Goal: Check status

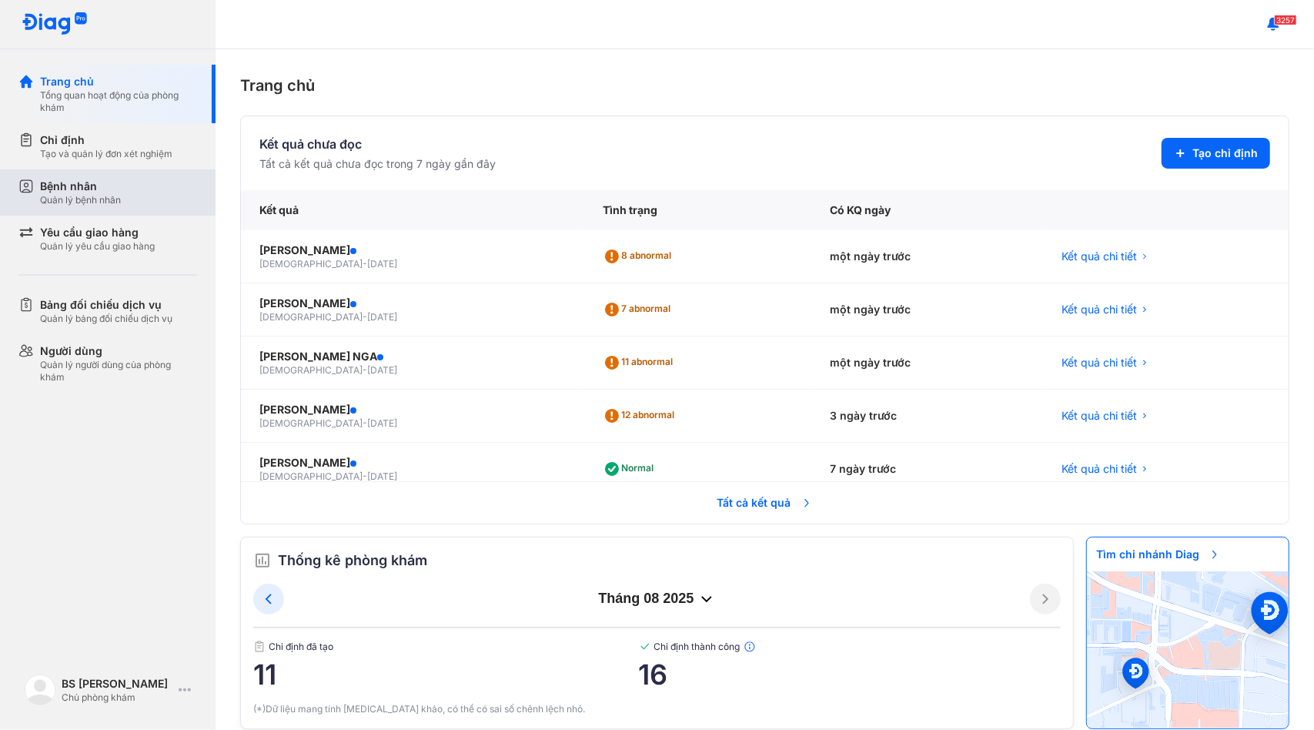
click at [122, 191] on div "Bệnh nhân Quản lý bệnh nhân" at bounding box center [118, 193] width 157 height 28
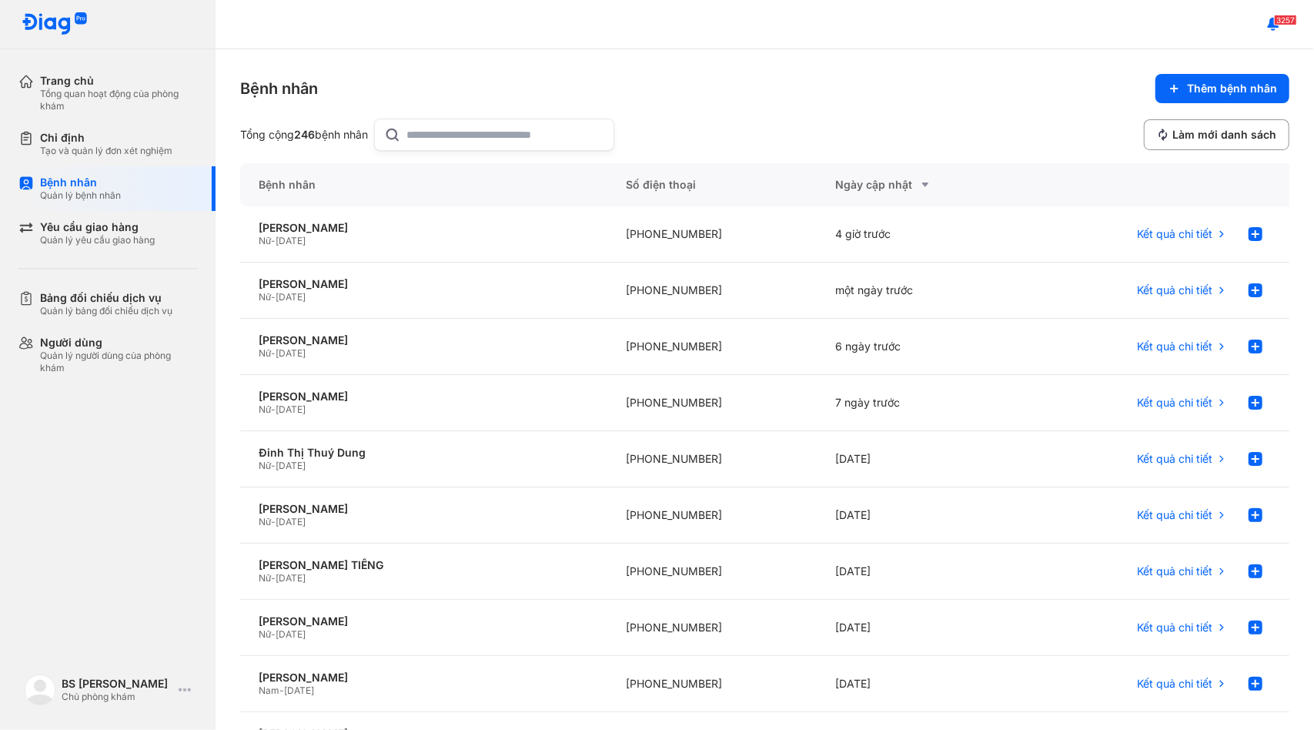
click at [429, 133] on input "text" at bounding box center [505, 134] width 197 height 31
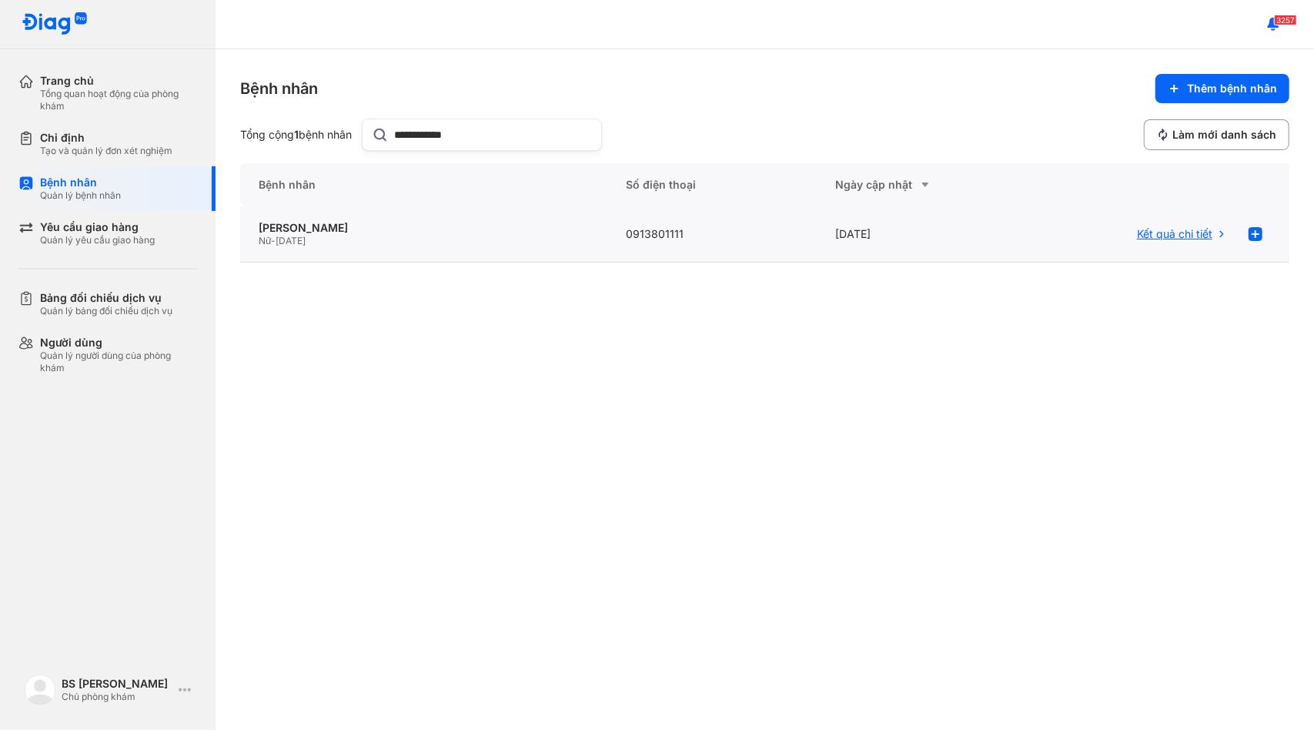
type input "**********"
click at [1168, 233] on span "Kết quả chi tiết" at bounding box center [1174, 234] width 75 height 14
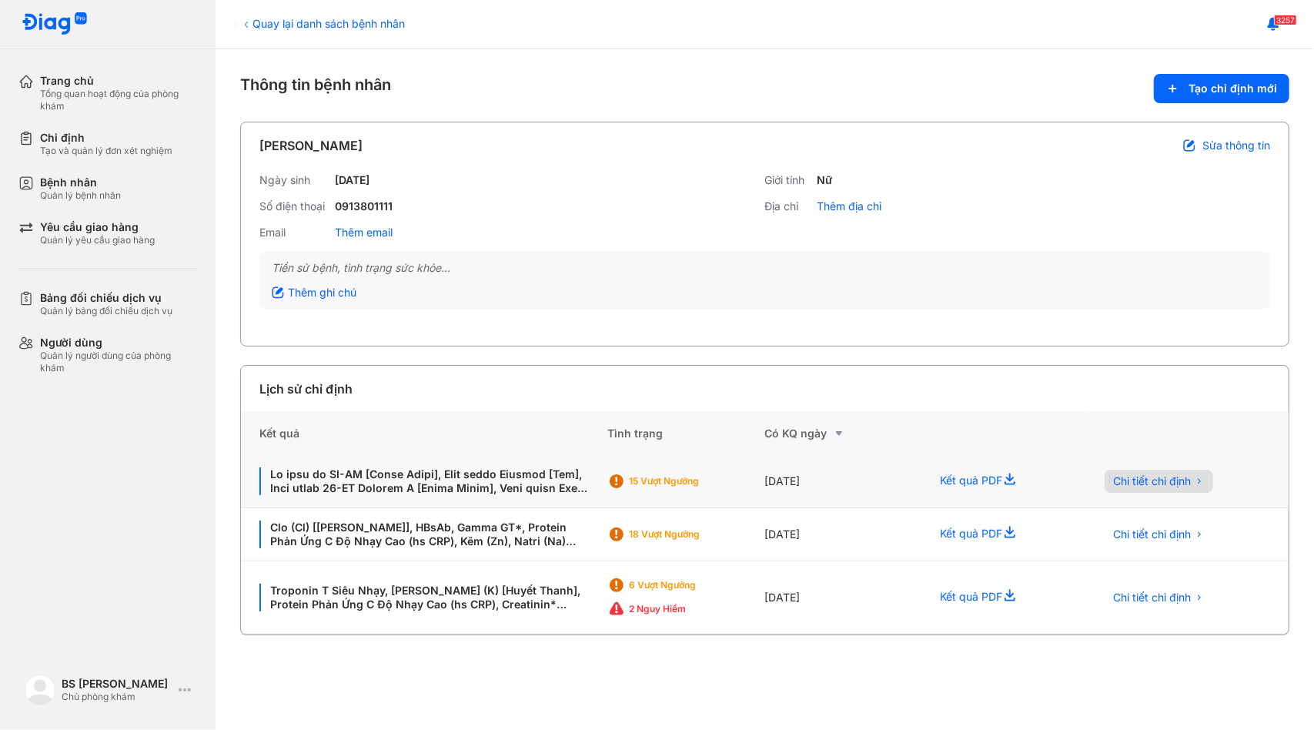
click at [1140, 476] on span "Chi tiết chỉ định" at bounding box center [1153, 481] width 78 height 14
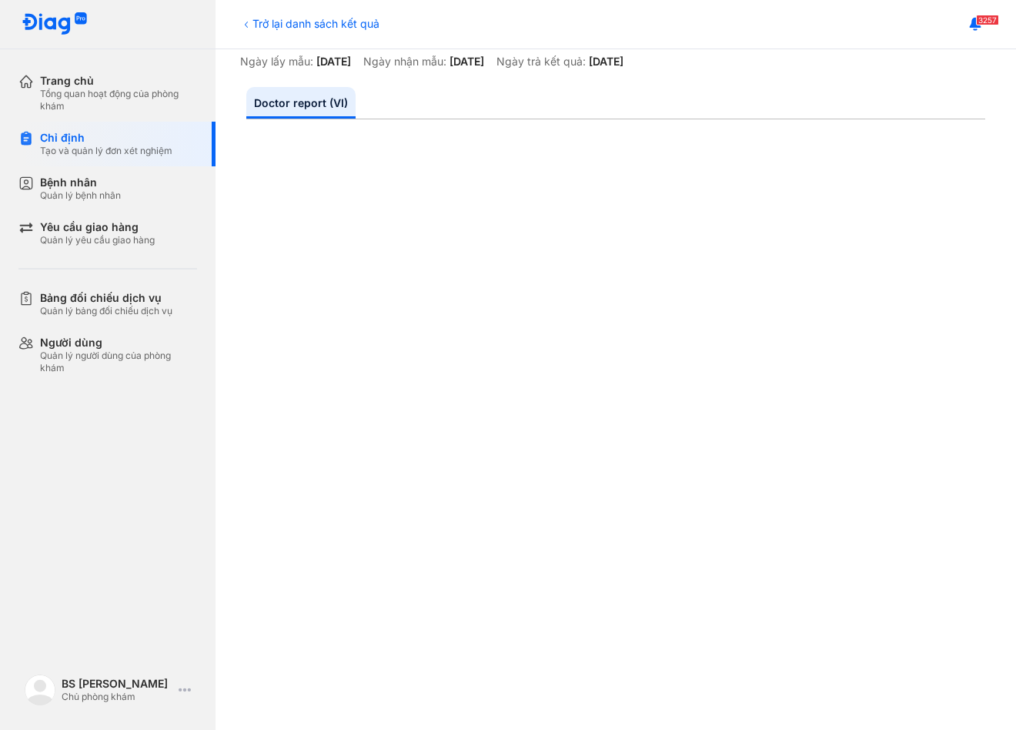
scroll to position [99, 0]
